Goal: Task Accomplishment & Management: Use online tool/utility

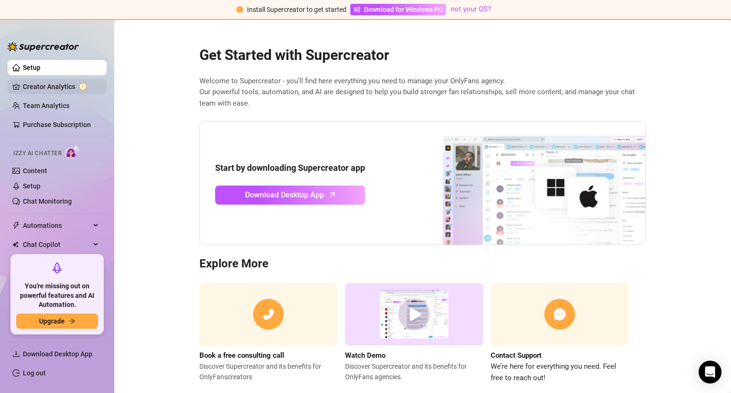
click at [53, 90] on link "Creator Analytics" at bounding box center [61, 86] width 76 height 15
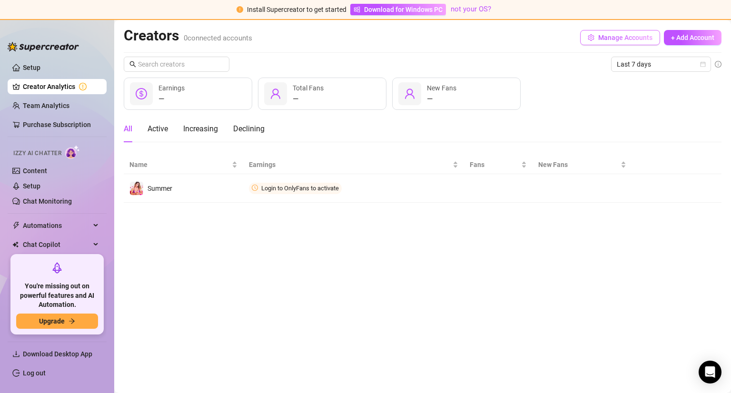
click at [602, 38] on span "Manage Accounts" at bounding box center [625, 38] width 54 height 8
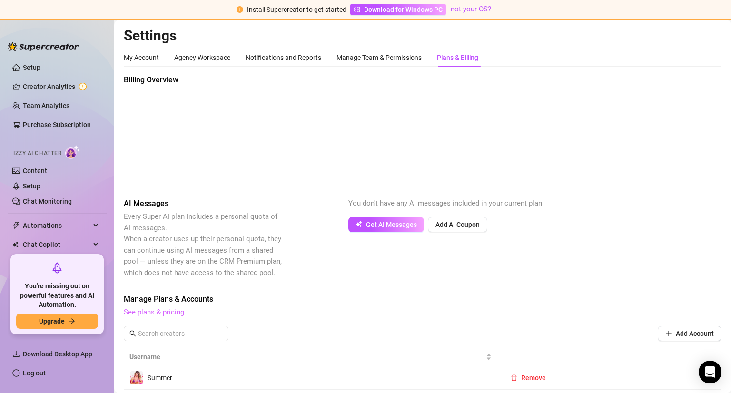
click at [150, 313] on link "See plans & pricing" at bounding box center [154, 312] width 60 height 9
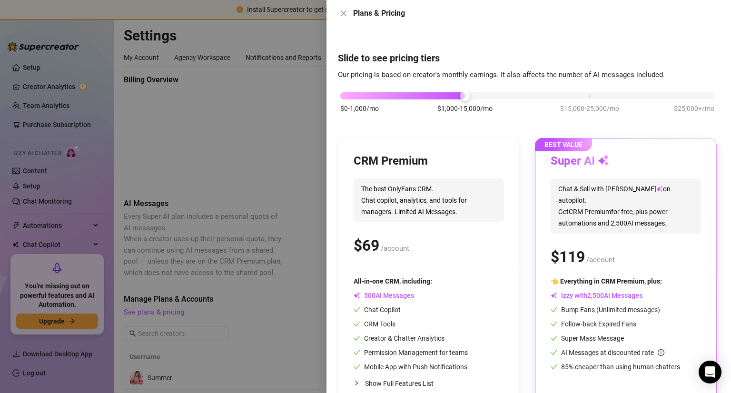
click at [246, 183] on div at bounding box center [365, 196] width 731 height 393
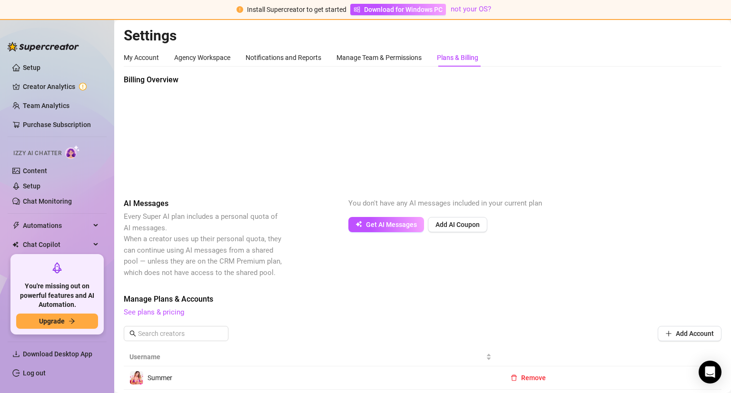
click at [70, 152] on img at bounding box center [72, 152] width 15 height 14
click at [36, 173] on link "Content" at bounding box center [35, 171] width 24 height 8
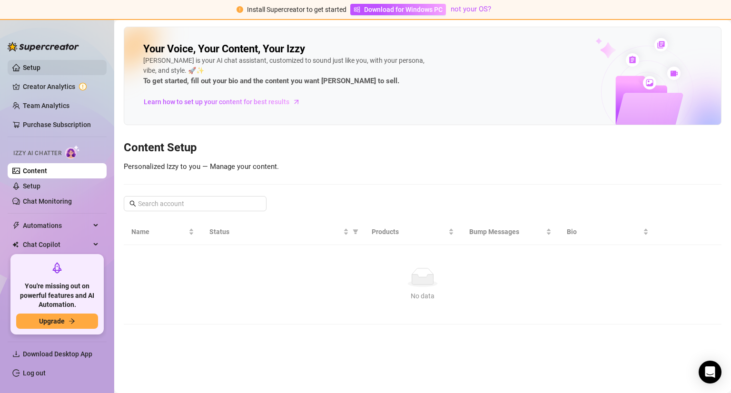
click at [28, 67] on link "Setup" at bounding box center [32, 68] width 18 height 8
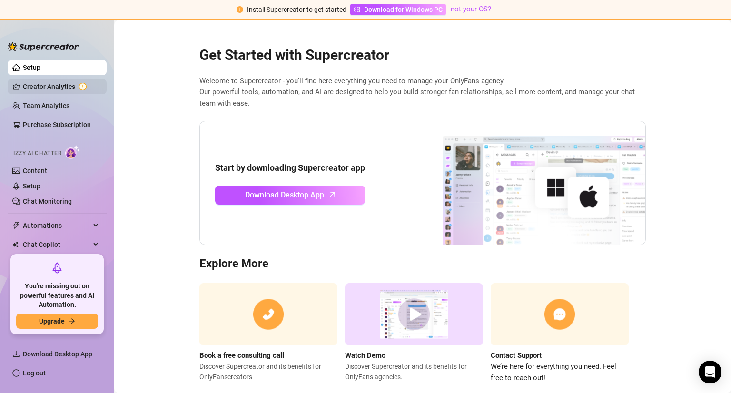
click at [60, 90] on link "Creator Analytics" at bounding box center [61, 86] width 76 height 15
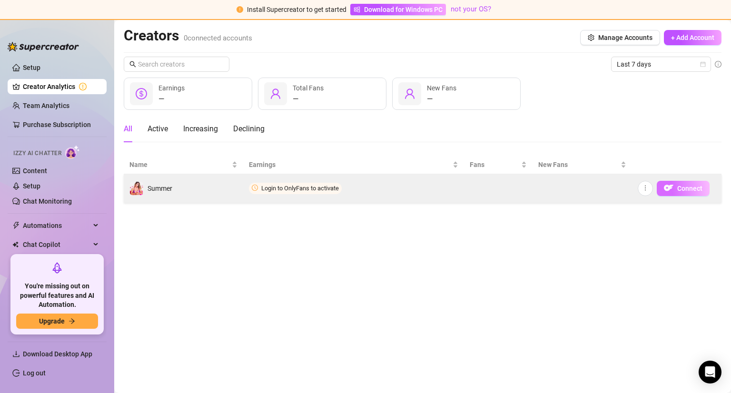
click at [678, 190] on span "Connect" at bounding box center [690, 189] width 25 height 8
